Goal: Information Seeking & Learning: Compare options

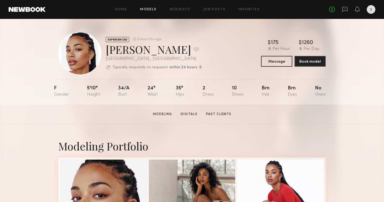
click at [146, 8] on link "Models" at bounding box center [148, 10] width 16 height 4
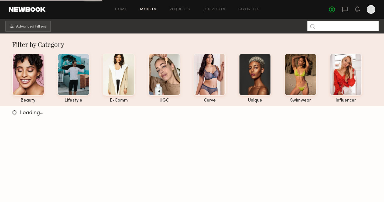
click at [322, 26] on input at bounding box center [342, 26] width 71 height 10
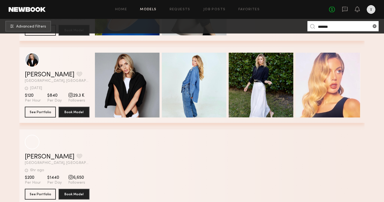
scroll to position [519, 0]
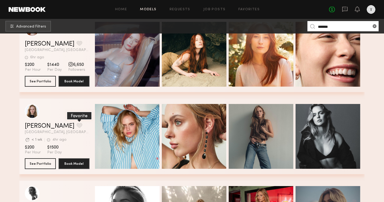
click at [77, 124] on button "grid" at bounding box center [80, 125] width 6 height 5
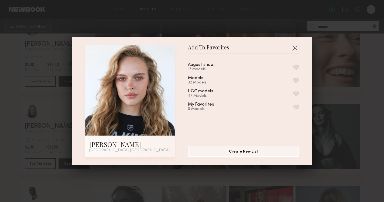
click at [294, 66] on button "button" at bounding box center [296, 67] width 6 height 5
click at [295, 50] on button "button" at bounding box center [294, 47] width 9 height 9
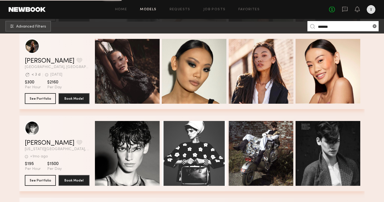
scroll to position [747, 0]
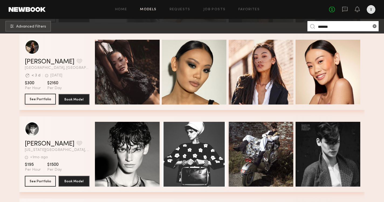
click at [47, 99] on button "See Portfolio" at bounding box center [40, 99] width 31 height 11
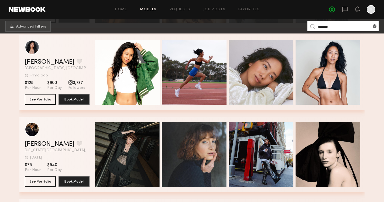
scroll to position [1656, 0]
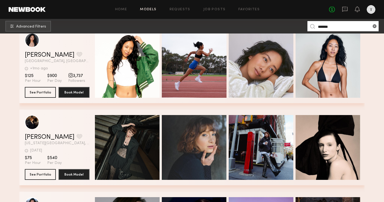
drag, startPoint x: 334, startPoint y: 27, endPoint x: 300, endPoint y: 24, distance: 33.6
click at [301, 24] on nb-browse-subheader "Advanced Filters *******" at bounding box center [192, 26] width 384 height 15
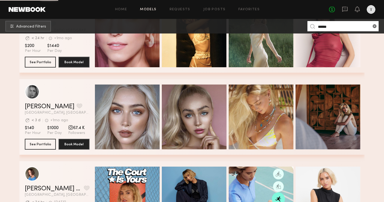
scroll to position [812, 0]
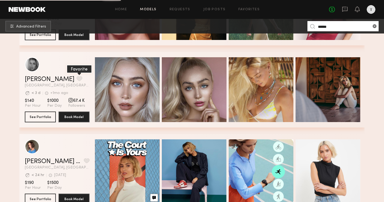
click at [77, 77] on button "grid" at bounding box center [80, 78] width 6 height 5
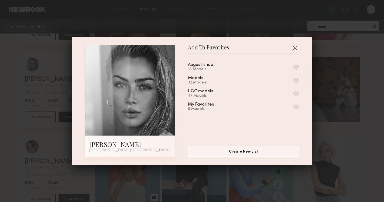
click at [297, 68] on button "button" at bounding box center [296, 67] width 6 height 5
click at [296, 48] on button "button" at bounding box center [294, 47] width 9 height 9
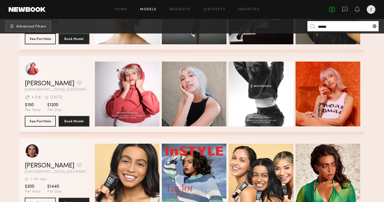
scroll to position [1788, 0]
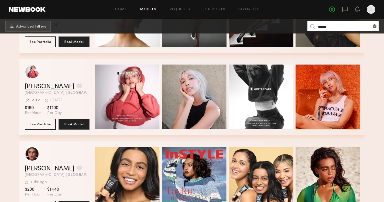
click at [36, 87] on link "Taylor T." at bounding box center [50, 86] width 50 height 6
drag, startPoint x: 329, startPoint y: 27, endPoint x: 296, endPoint y: 27, distance: 33.2
click at [296, 27] on nb-browse-subheader "Advanced Filters ******" at bounding box center [192, 26] width 384 height 15
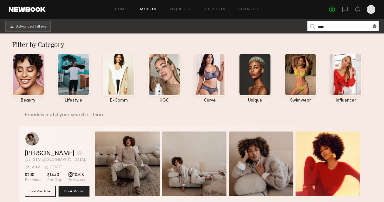
scroll to position [0, 0]
click at [320, 27] on input "****" at bounding box center [342, 26] width 71 height 10
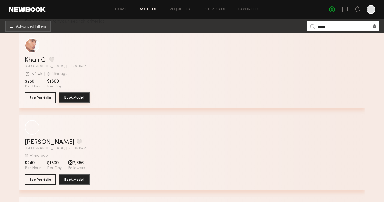
scroll to position [84, 0]
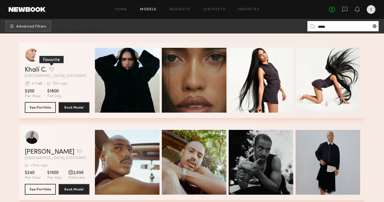
type input "*****"
click at [51, 67] on button "grid" at bounding box center [52, 69] width 6 height 5
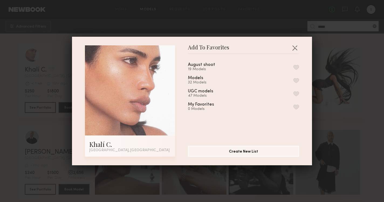
click at [298, 68] on button "button" at bounding box center [296, 67] width 6 height 5
click at [292, 46] on button "button" at bounding box center [294, 47] width 9 height 9
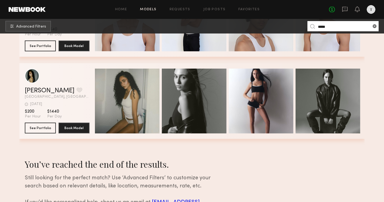
scroll to position [392, 0]
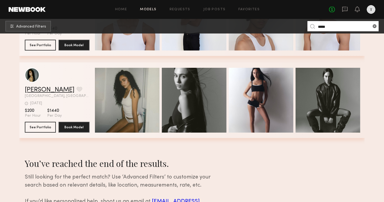
click at [42, 89] on link "Nada K." at bounding box center [50, 90] width 50 height 6
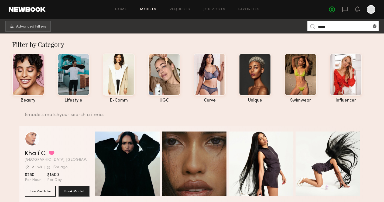
scroll to position [0, 0]
click at [35, 25] on span "Advanced Filters" at bounding box center [31, 27] width 30 height 4
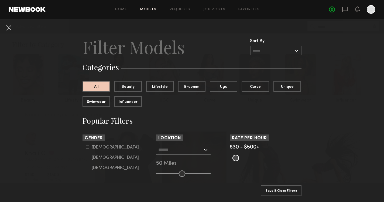
click at [89, 158] on icon at bounding box center [87, 157] width 3 height 3
type input "**"
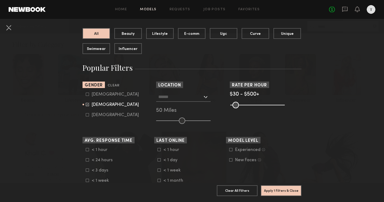
scroll to position [54, 0]
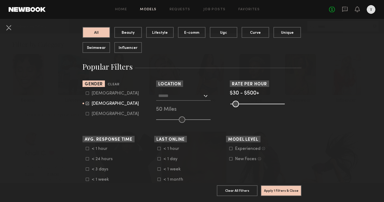
click at [203, 96] on div at bounding box center [183, 96] width 54 height 10
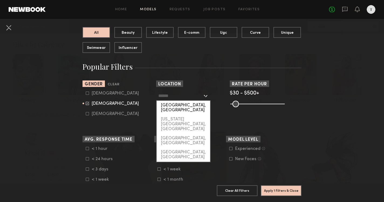
click at [187, 106] on div "Los Angeles, CA" at bounding box center [183, 108] width 53 height 14
type input "**********"
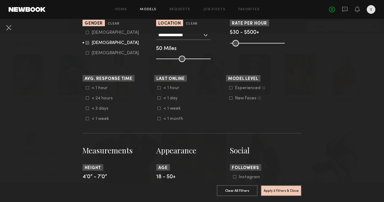
scroll to position [117, 0]
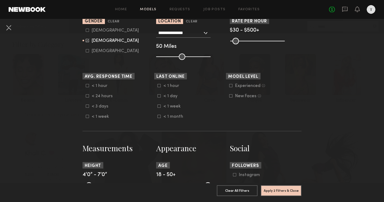
click at [159, 96] on icon at bounding box center [158, 95] width 3 height 3
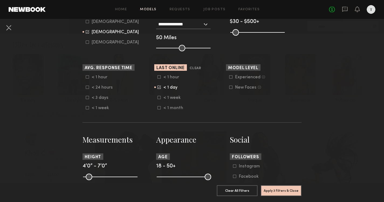
click at [232, 80] on form "Experienced Talent we’ve deemed to have ample paid, professional modeling exper…" at bounding box center [263, 82] width 68 height 15
click at [231, 78] on icon at bounding box center [230, 76] width 3 height 3
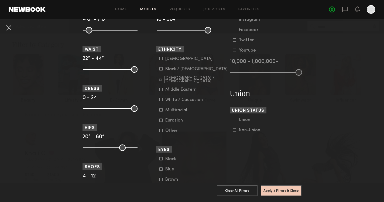
scroll to position [274, 0]
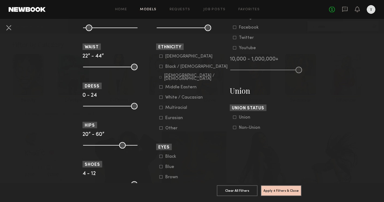
click at [161, 67] on icon at bounding box center [160, 66] width 3 height 3
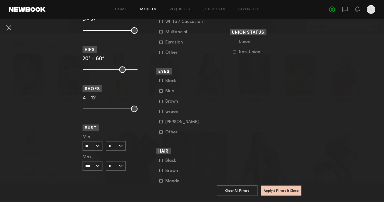
scroll to position [351, 0]
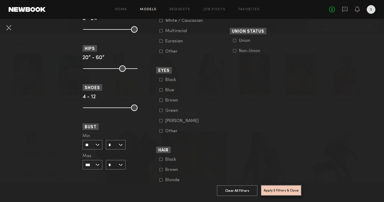
click at [288, 188] on button "Apply 5 Filters & Close" at bounding box center [281, 190] width 41 height 11
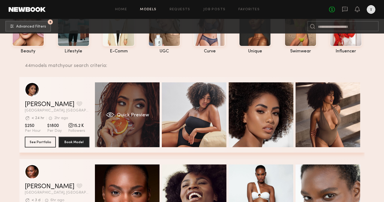
scroll to position [62, 0]
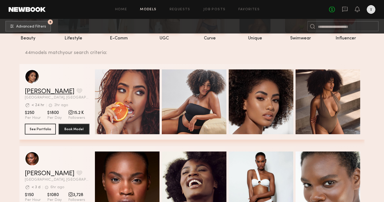
click at [42, 92] on link "Melissa B." at bounding box center [50, 91] width 50 height 6
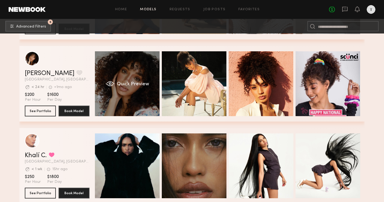
scroll to position [326, 0]
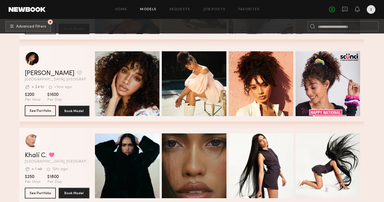
click at [47, 108] on button "See Portfolio" at bounding box center [40, 110] width 31 height 11
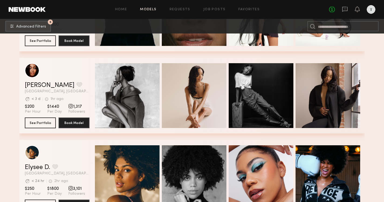
scroll to position [478, 0]
click at [41, 87] on link "Jordin W." at bounding box center [50, 85] width 50 height 6
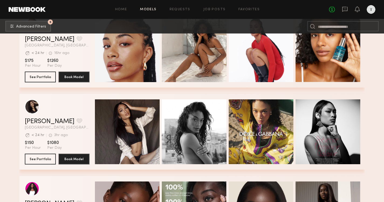
scroll to position [1055, 0]
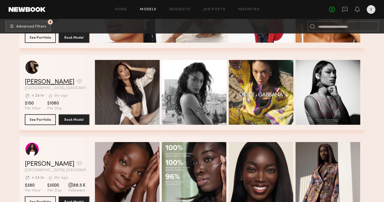
click at [35, 83] on link "Mallory C." at bounding box center [50, 82] width 50 height 6
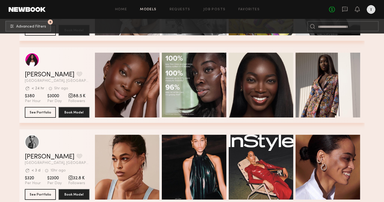
scroll to position [1147, 0]
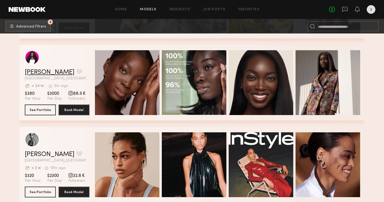
click at [42, 74] on link "Dora O." at bounding box center [50, 72] width 50 height 6
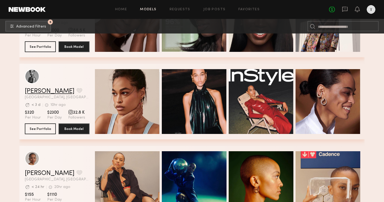
click at [41, 92] on link "Taylor E." at bounding box center [50, 91] width 50 height 6
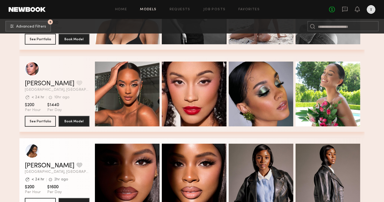
scroll to position [2803, 0]
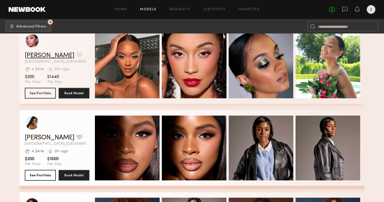
click at [51, 52] on link "August M." at bounding box center [50, 55] width 50 height 6
click at [77, 56] on button "grid" at bounding box center [80, 54] width 6 height 5
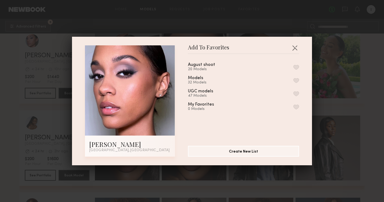
click at [296, 69] on button "button" at bounding box center [296, 67] width 6 height 5
click at [295, 47] on button "button" at bounding box center [294, 47] width 9 height 9
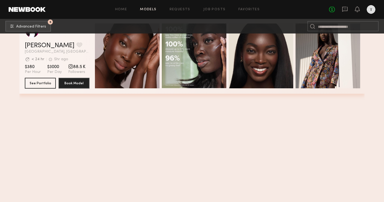
scroll to position [908, 0]
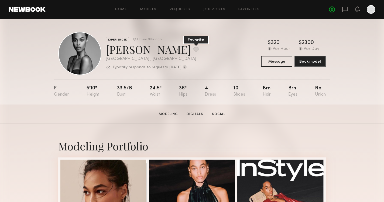
click at [193, 49] on button at bounding box center [196, 49] width 6 height 5
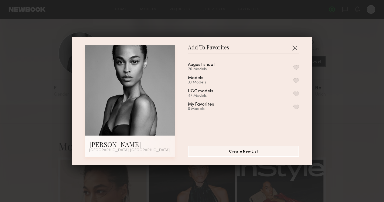
click at [298, 80] on button "button" at bounding box center [296, 80] width 6 height 5
click at [296, 48] on button "button" at bounding box center [294, 47] width 9 height 9
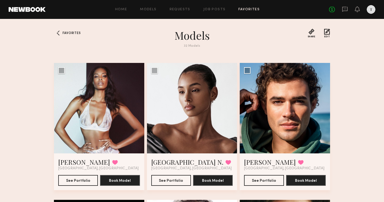
scroll to position [263, 0]
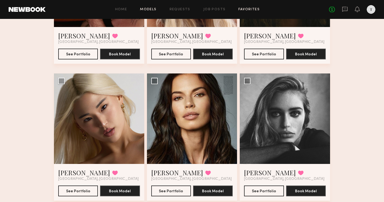
click at [150, 9] on link "Models" at bounding box center [148, 10] width 16 height 4
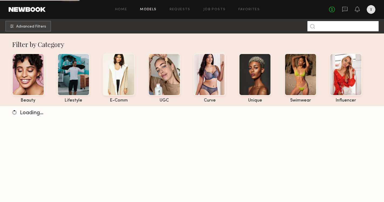
click at [335, 27] on input at bounding box center [342, 26] width 71 height 10
type input "******"
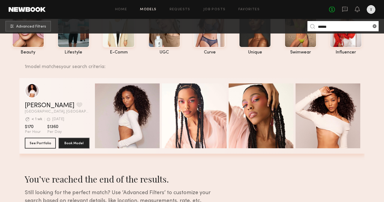
scroll to position [49, 0]
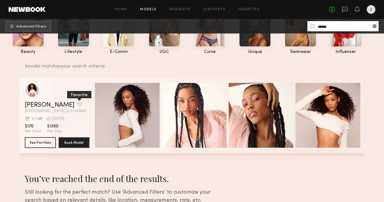
click at [77, 103] on button "grid" at bounding box center [80, 104] width 6 height 5
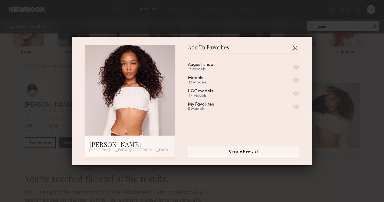
click at [296, 66] on button "button" at bounding box center [296, 67] width 6 height 5
click at [335, 45] on div "Add To Favorites Rhiyan A. Los Angeles, CA Add To Favorites August shoot 18 Mod…" at bounding box center [192, 101] width 384 height 202
